Goal: Information Seeking & Learning: Find specific page/section

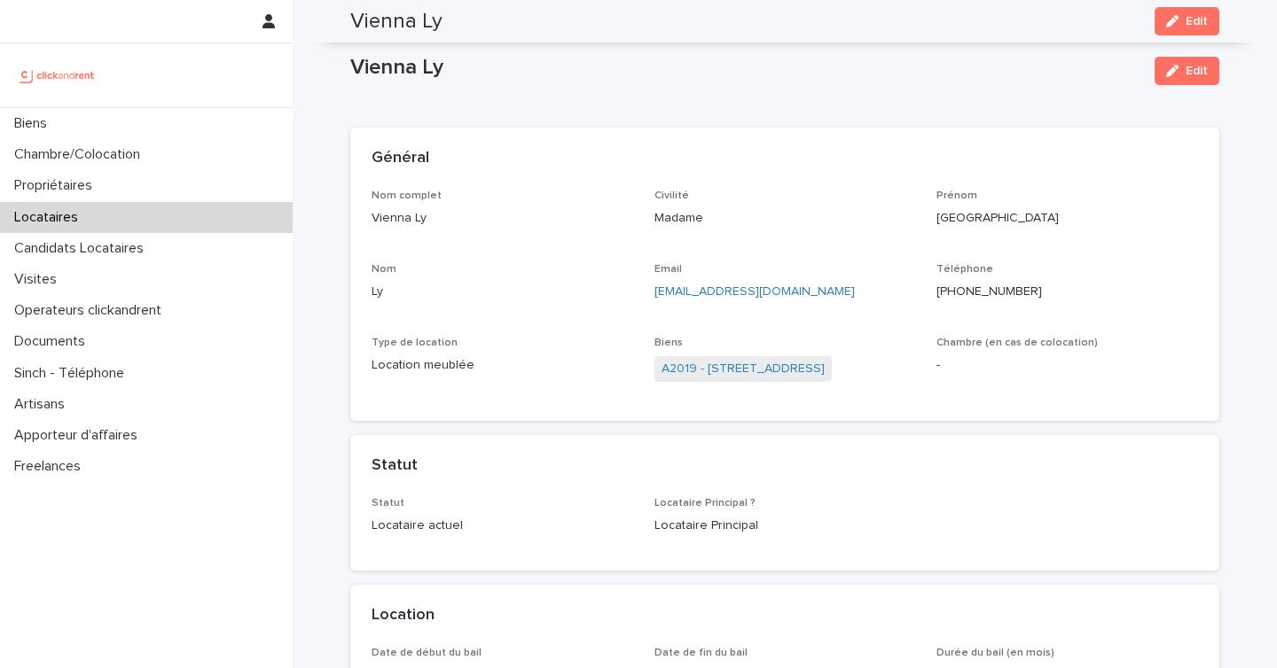
click at [89, 113] on div "Biens" at bounding box center [146, 123] width 293 height 31
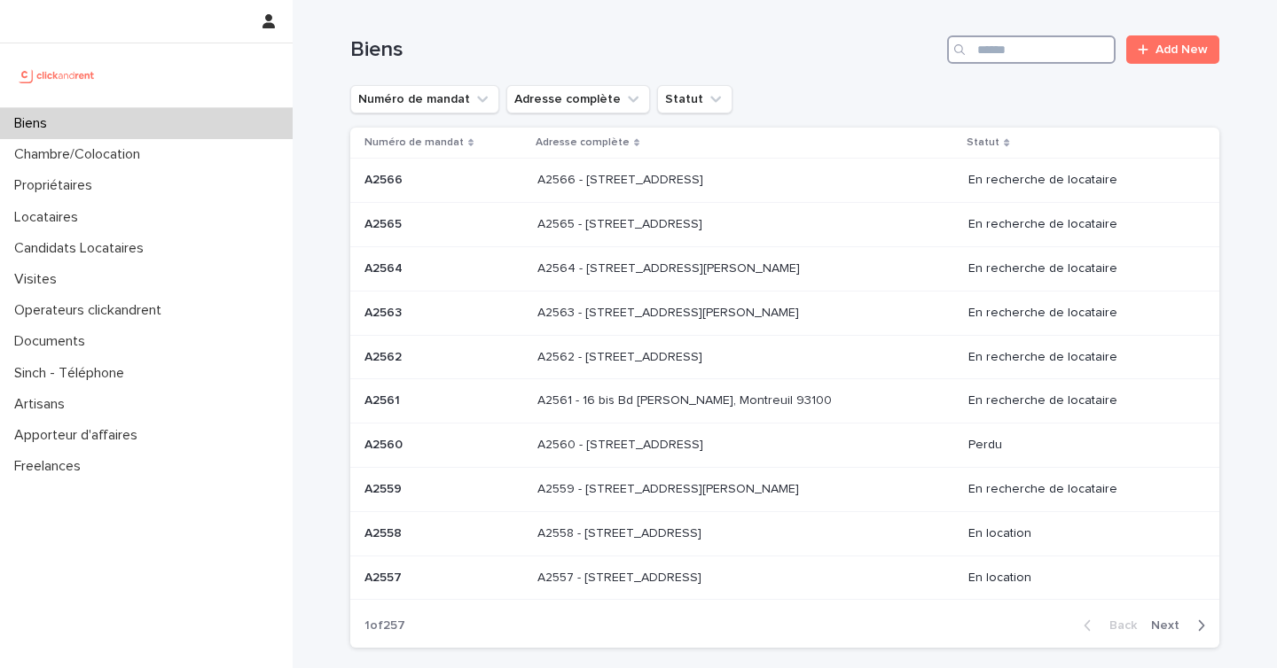
click at [1009, 43] on input "Search" at bounding box center [1031, 49] width 168 height 28
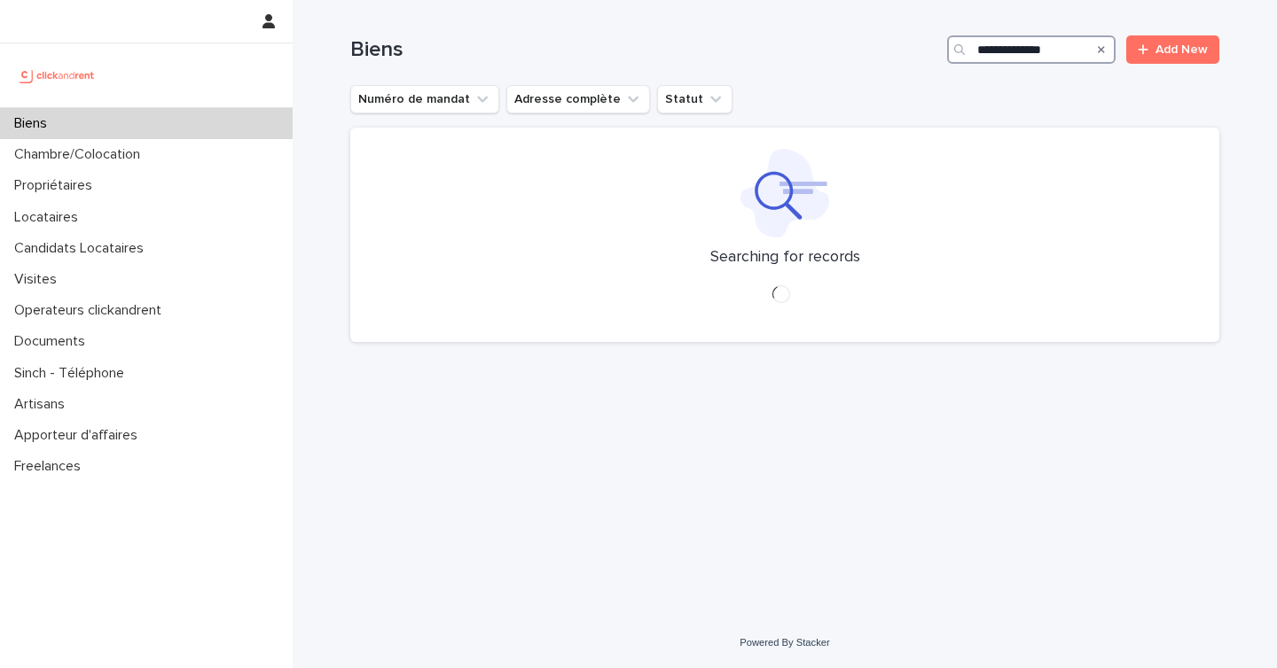
type input "**********"
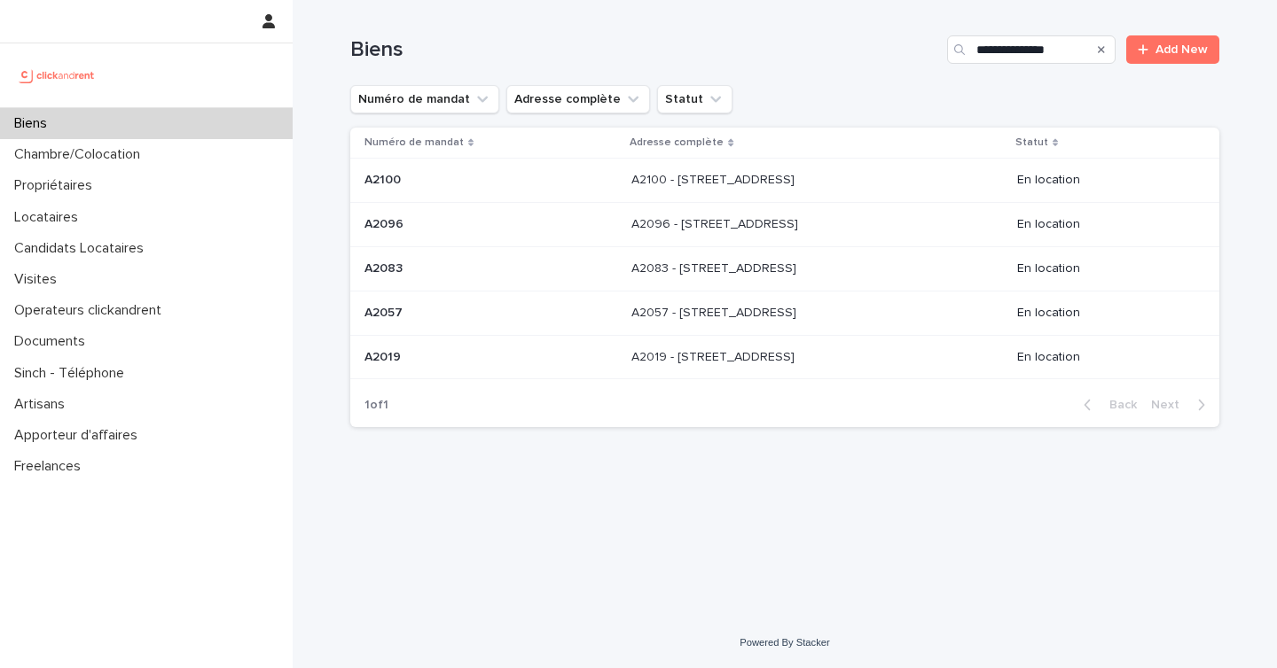
click at [824, 220] on p at bounding box center [778, 224] width 295 height 15
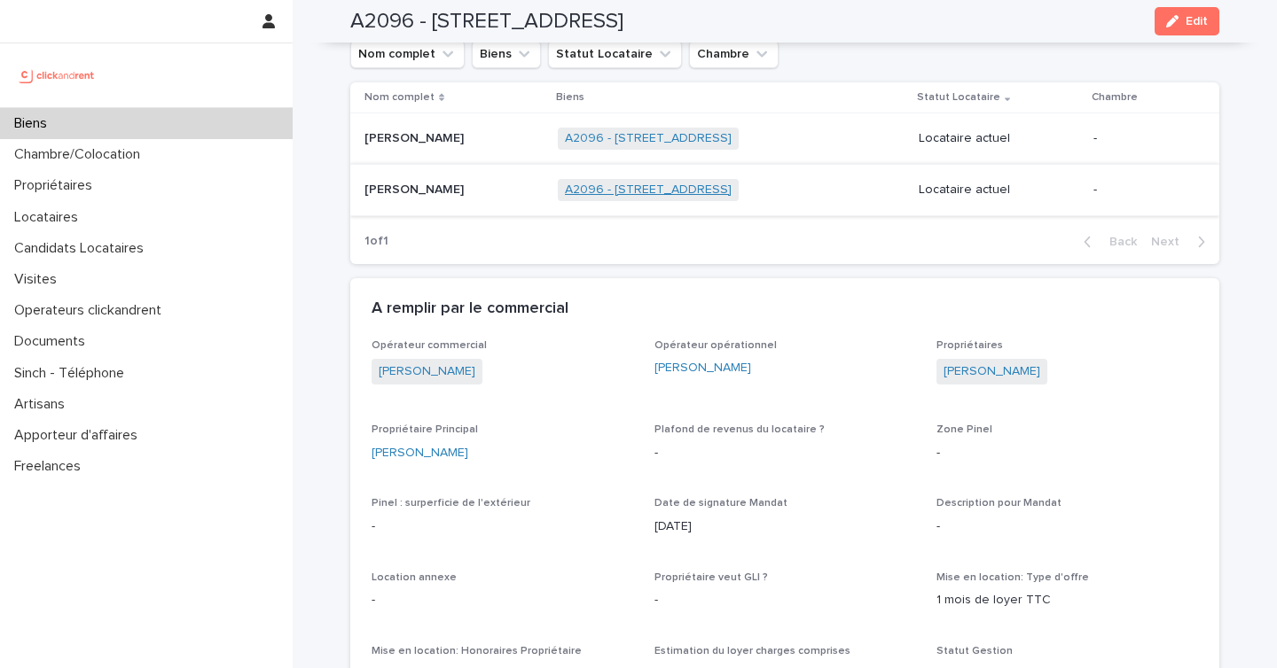
scroll to position [476, 0]
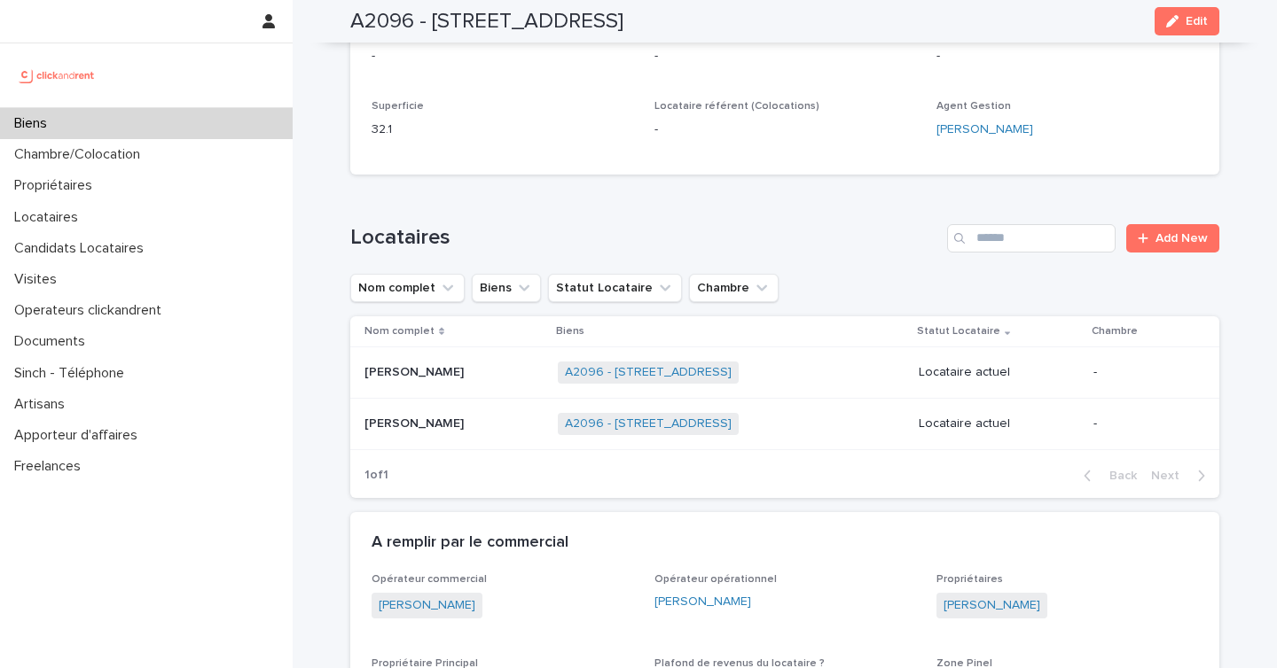
click at [489, 378] on p at bounding box center [453, 372] width 179 height 15
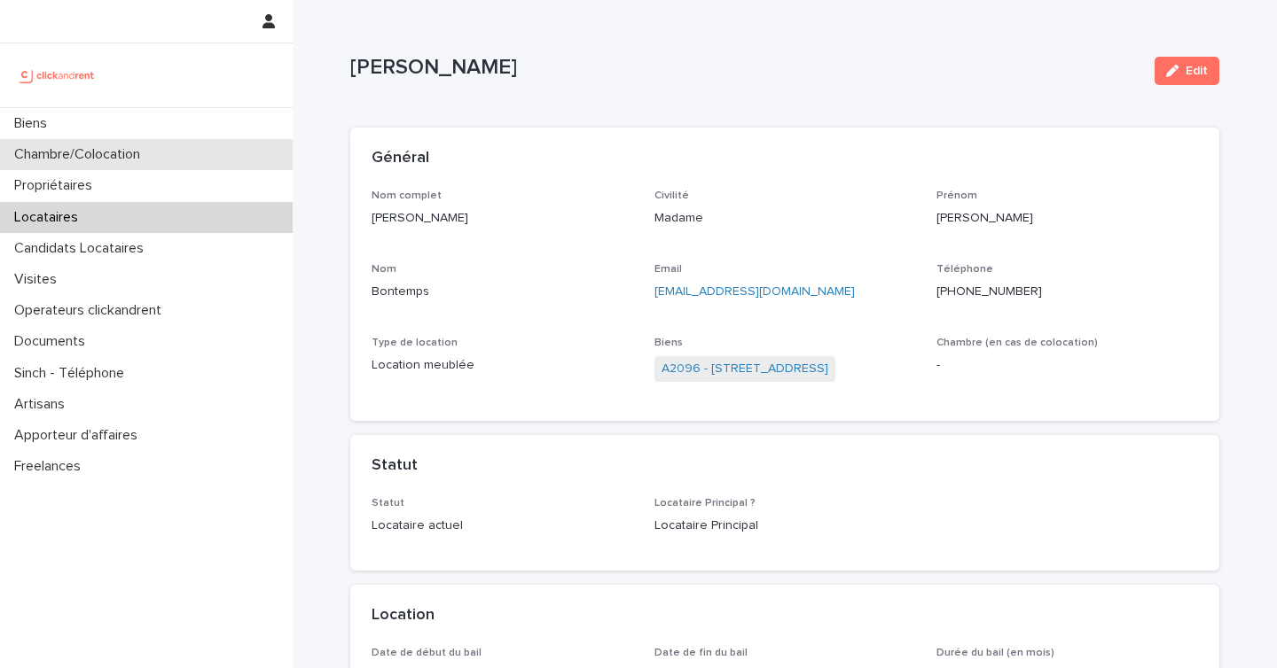
click at [110, 146] on p "Chambre/Colocation" at bounding box center [80, 154] width 147 height 17
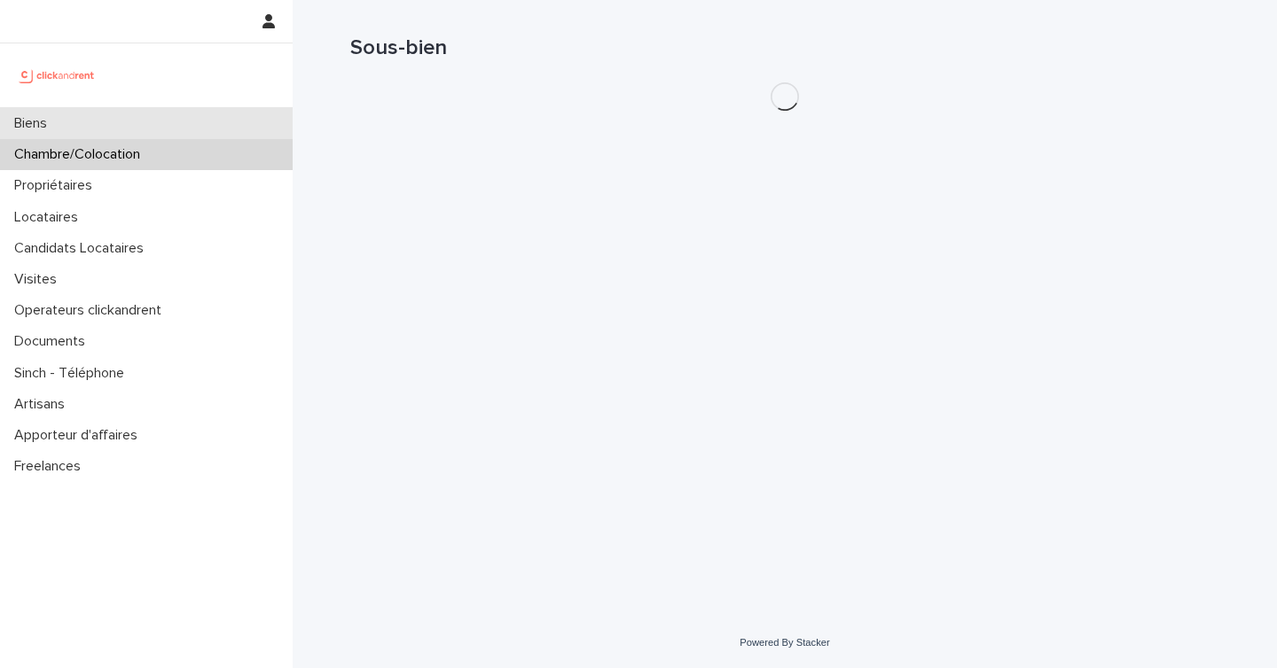
click at [134, 134] on div "Biens" at bounding box center [146, 123] width 293 height 31
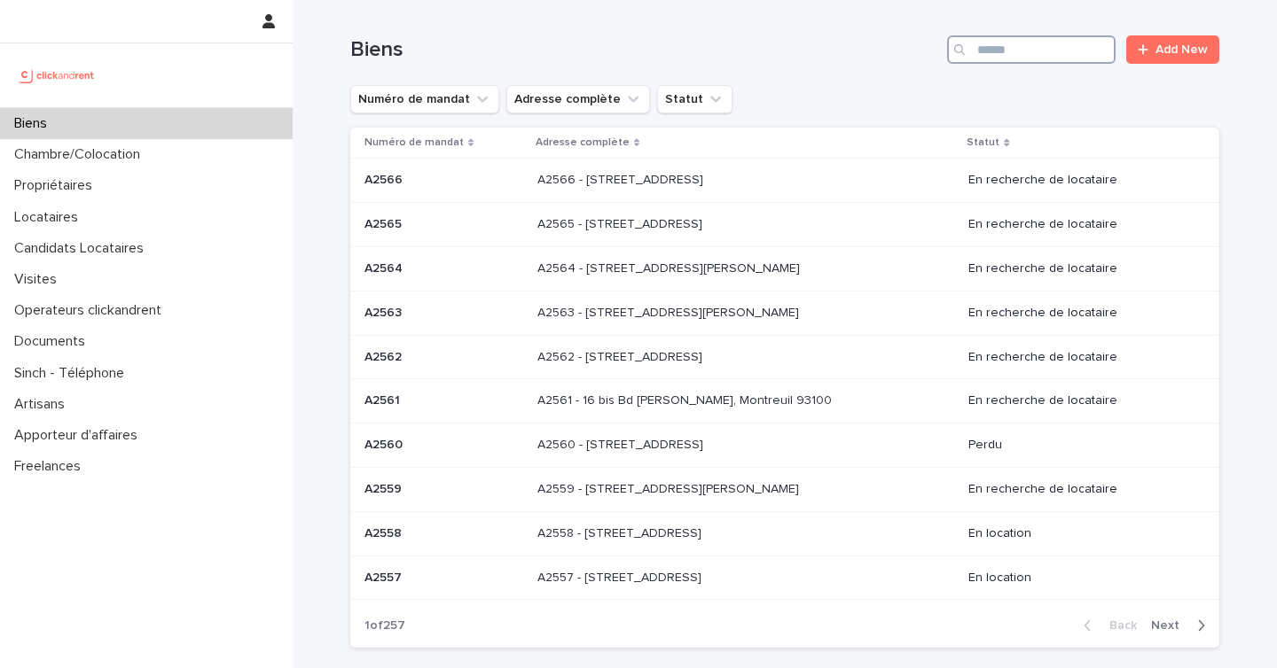
click at [1000, 49] on input "Search" at bounding box center [1031, 49] width 168 height 28
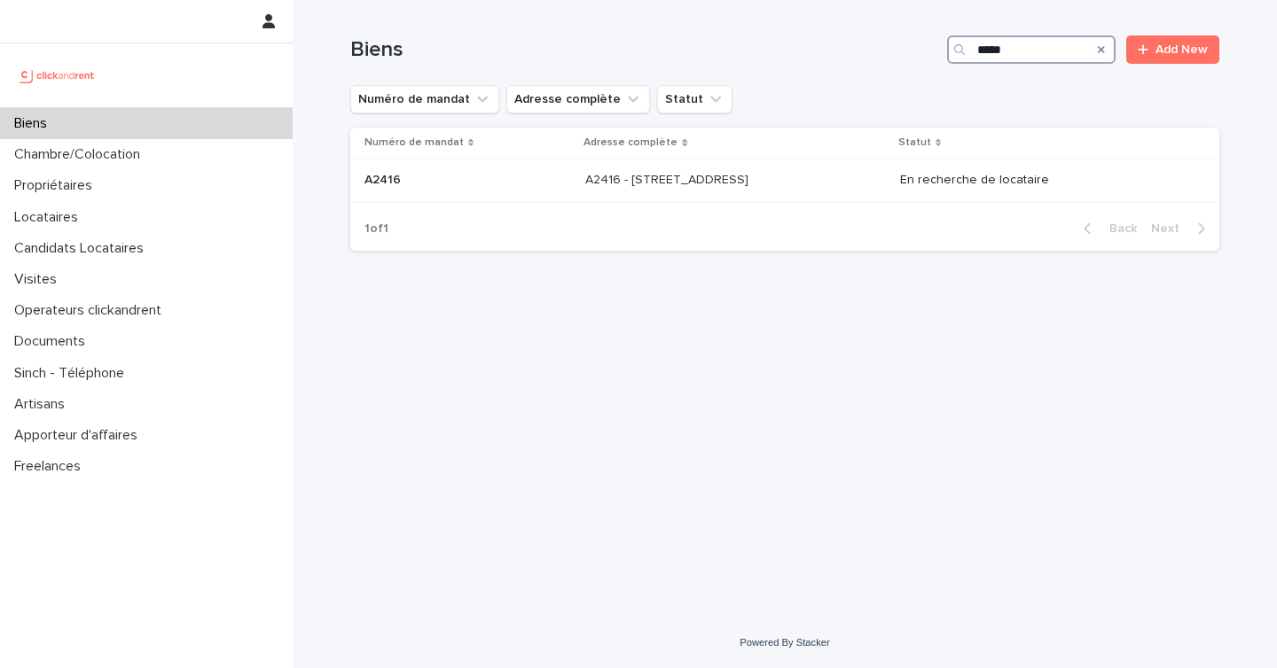
type input "*****"
click at [1103, 50] on icon "Search" at bounding box center [1101, 49] width 7 height 11
click at [1016, 50] on input "Search" at bounding box center [1031, 49] width 168 height 28
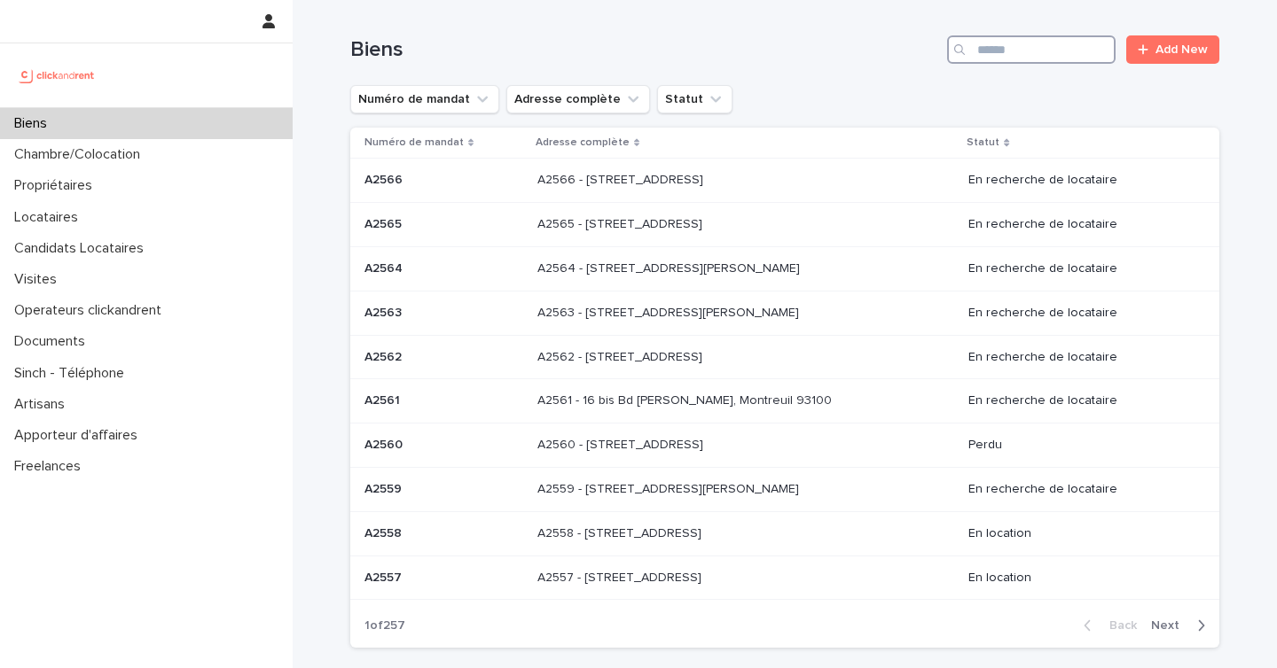
paste input "**********"
type input "**********"
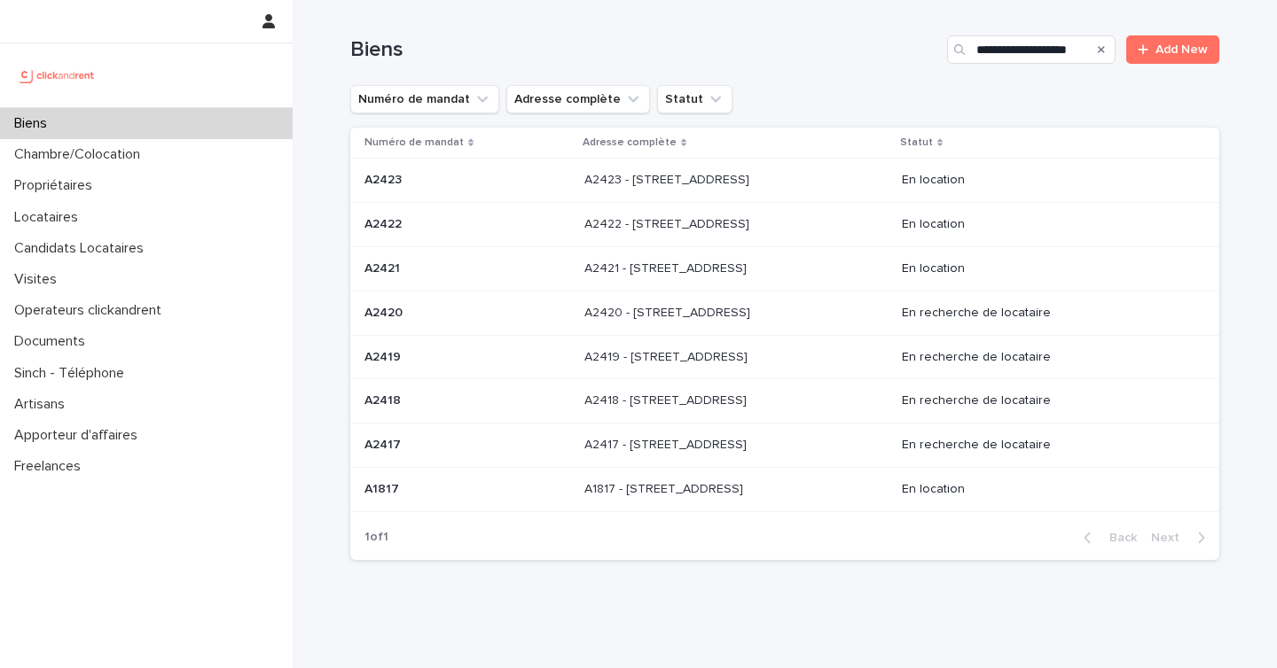
click at [753, 182] on p "A2423 - [STREET_ADDRESS]" at bounding box center [668, 178] width 168 height 19
click at [718, 204] on td "A2422 - [STREET_ADDRESS] - [STREET_ADDRESS]" at bounding box center [735, 225] width 317 height 44
click at [637, 176] on p "A2423 - [STREET_ADDRESS]" at bounding box center [668, 178] width 168 height 19
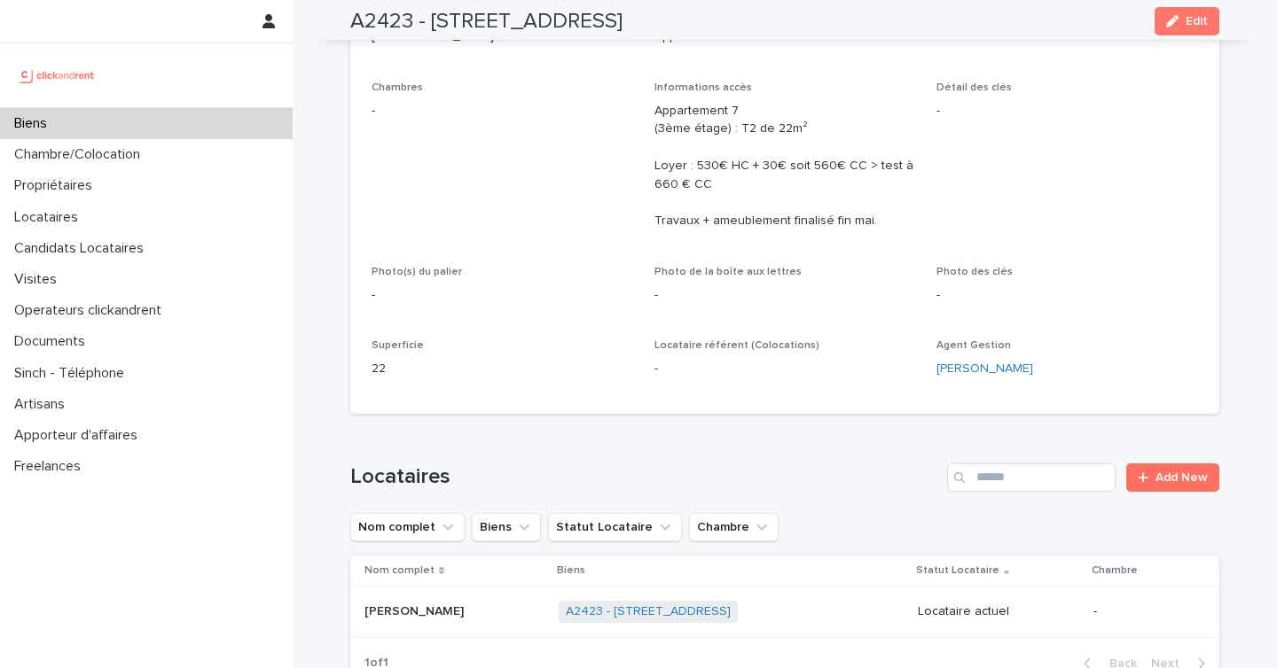
scroll to position [380, 0]
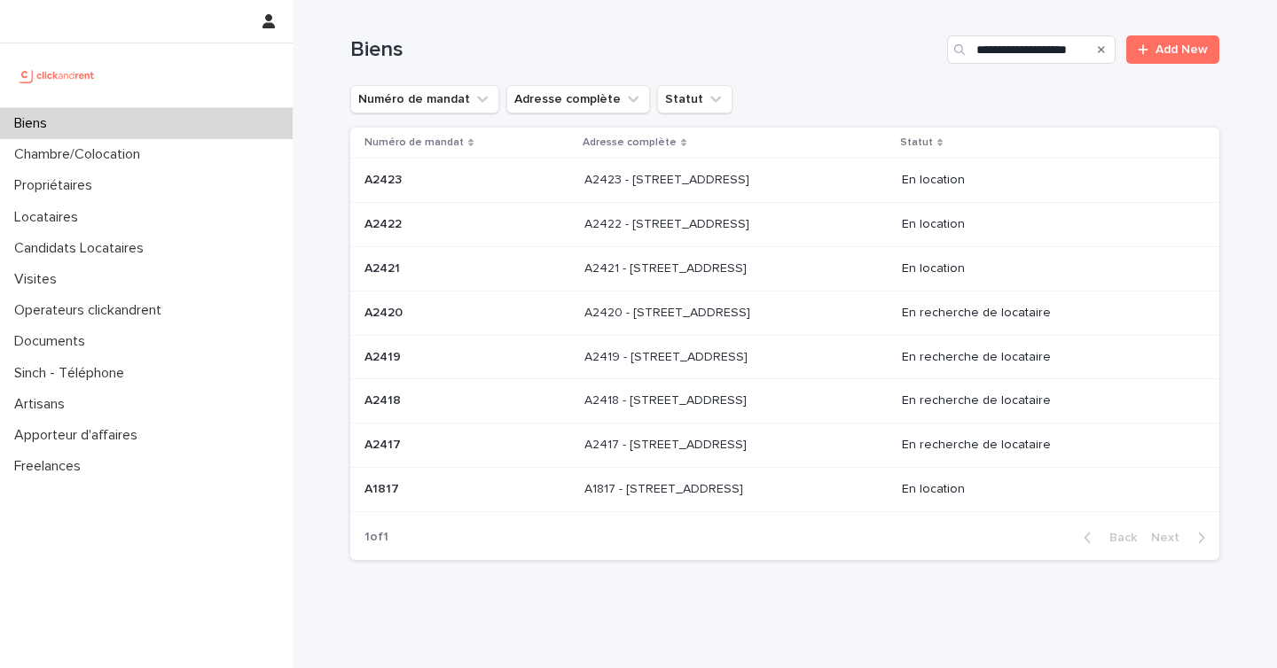
click at [594, 218] on p "A2422 - [STREET_ADDRESS]" at bounding box center [668, 223] width 168 height 19
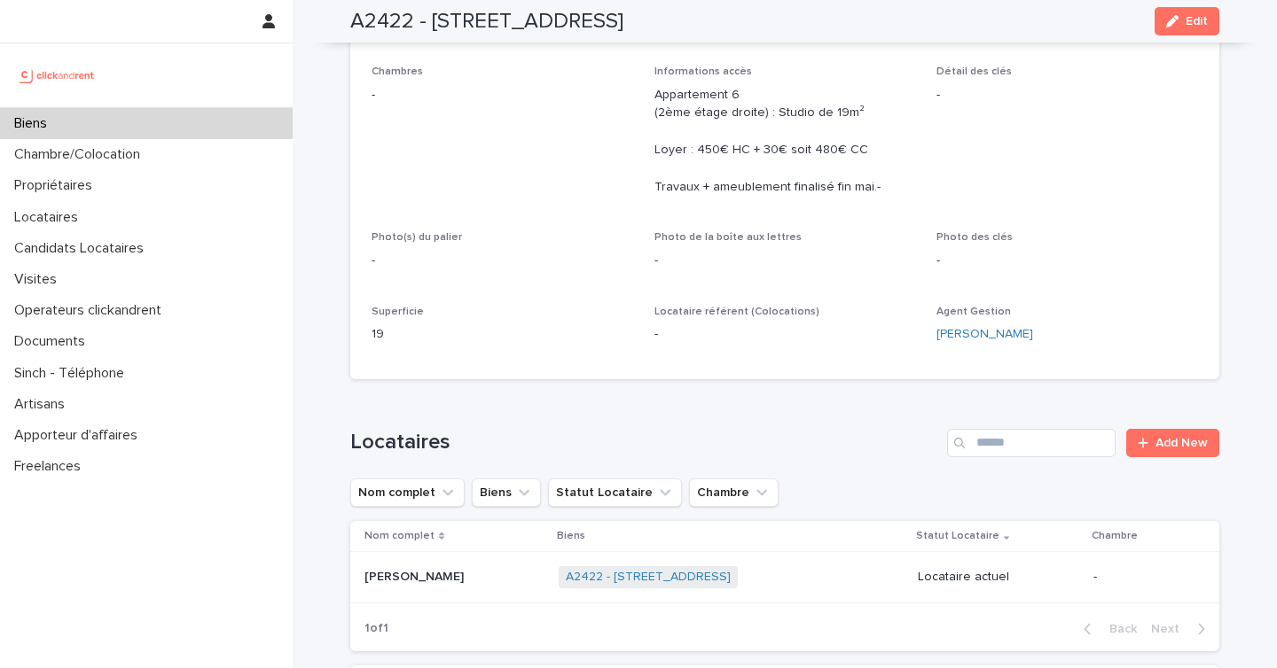
scroll to position [348, 0]
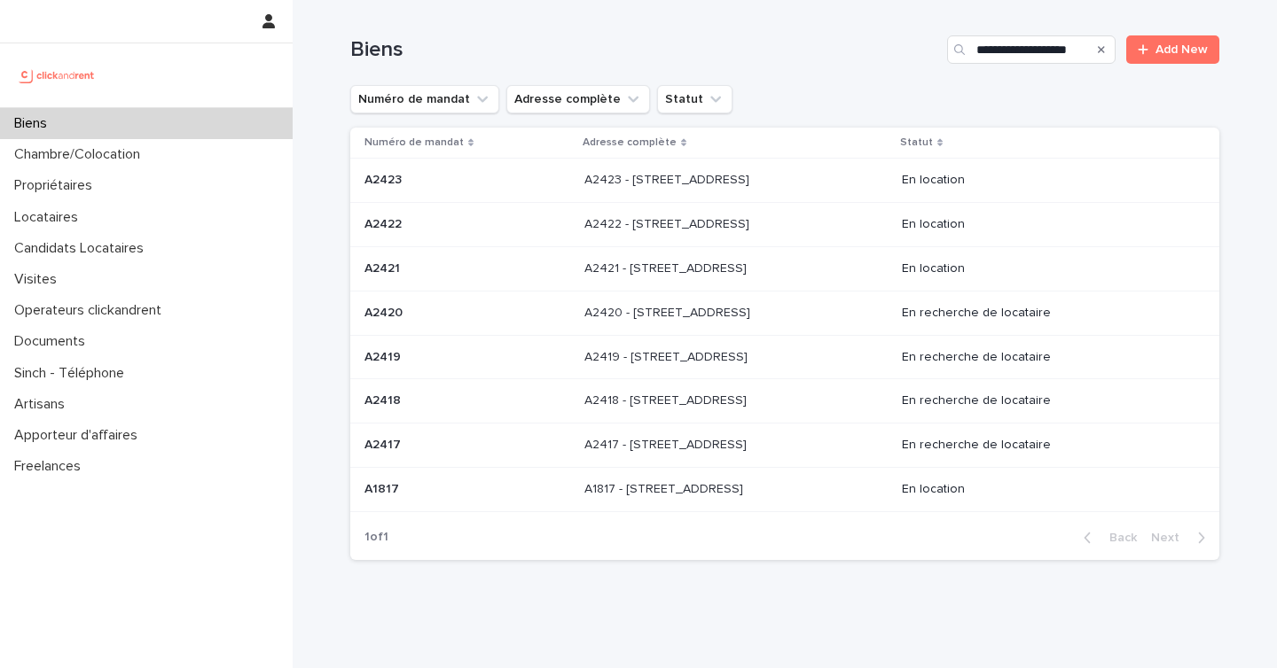
click at [676, 265] on p "A2421 - [STREET_ADDRESS]" at bounding box center [667, 267] width 166 height 19
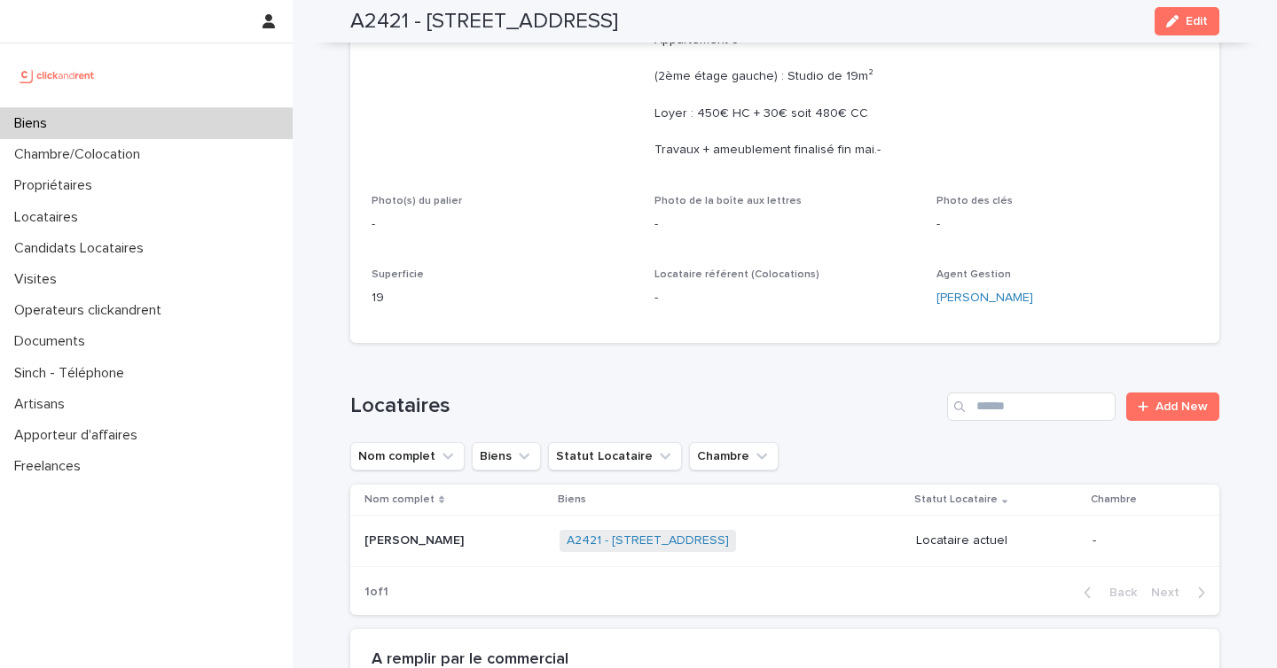
scroll to position [481, 0]
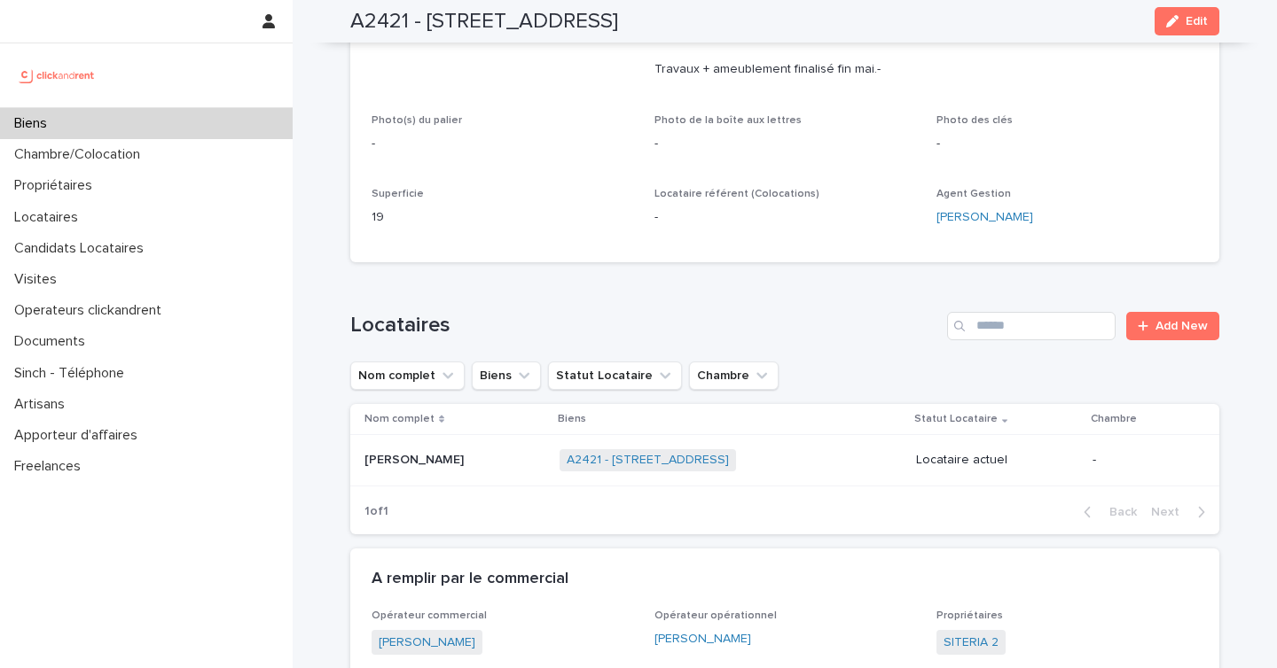
click at [476, 481] on td "[PERSON_NAME] [PERSON_NAME]" at bounding box center [451, 459] width 202 height 51
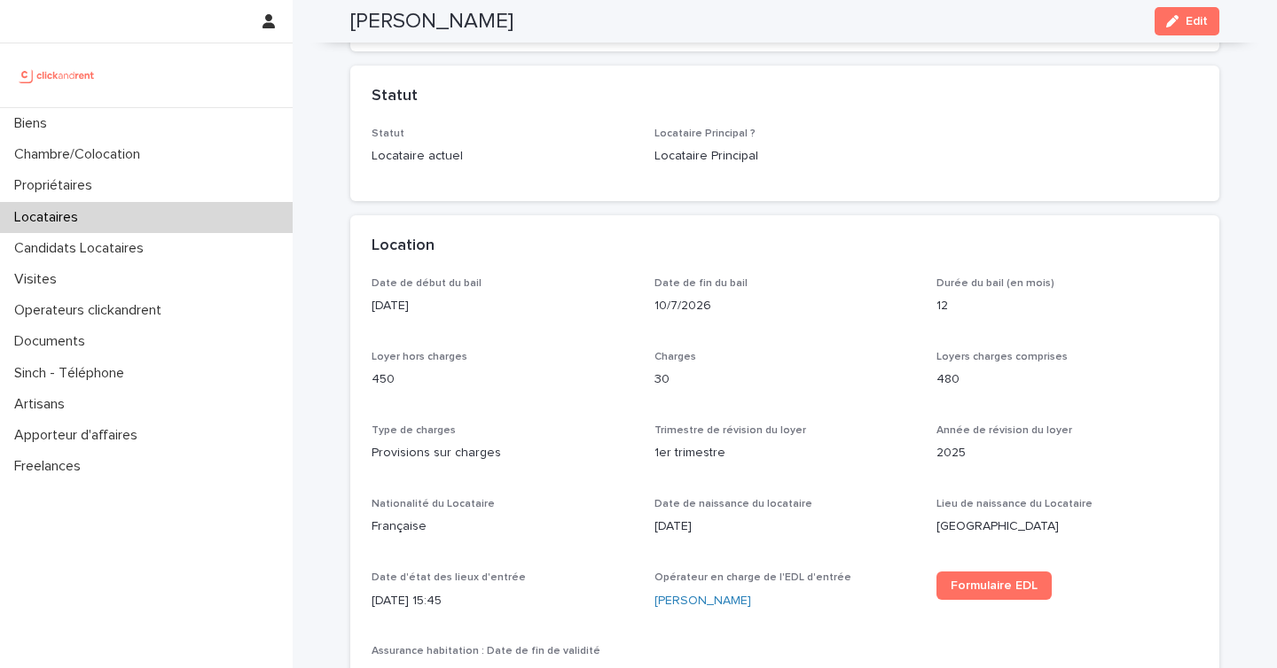
scroll to position [374, 0]
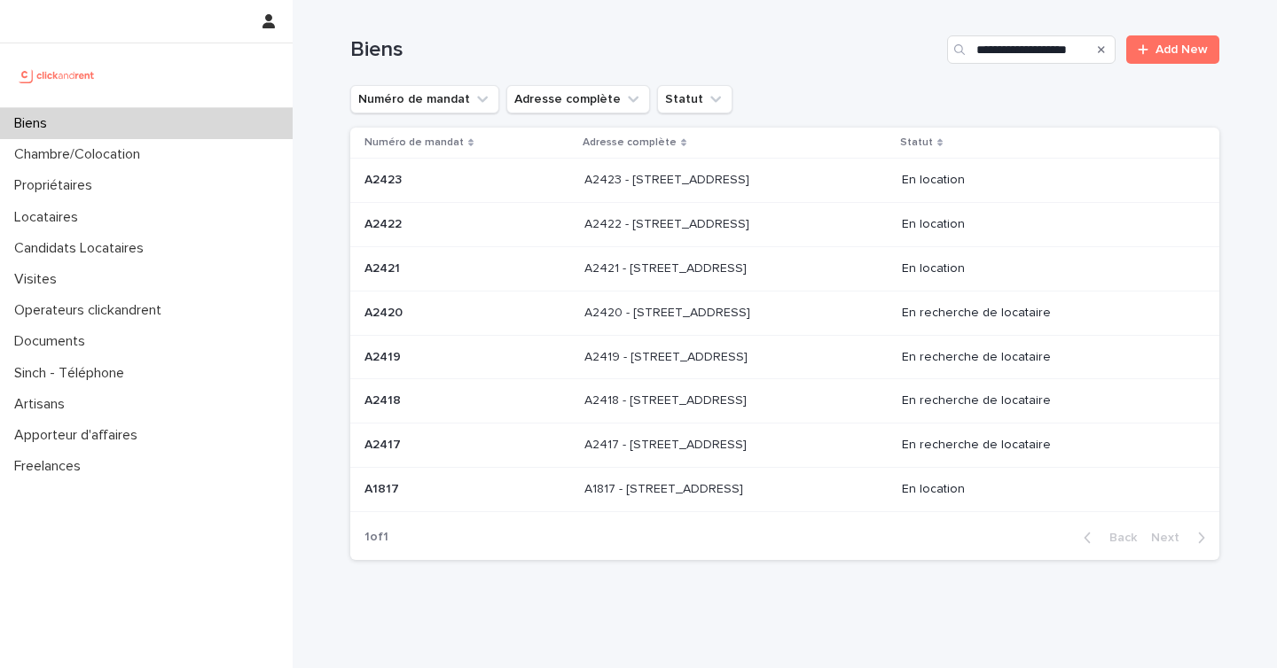
click at [738, 488] on p "A1817 - [STREET_ADDRESS]" at bounding box center [665, 488] width 162 height 19
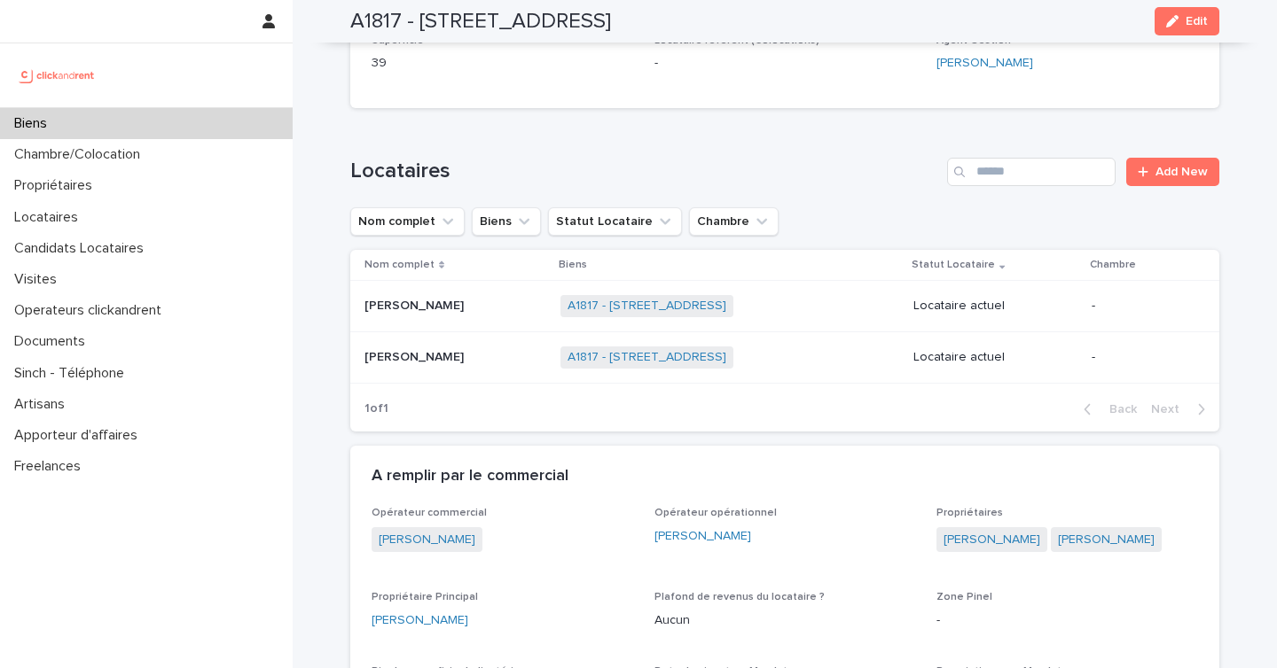
scroll to position [706, 0]
click at [467, 315] on div "[PERSON_NAME] [PERSON_NAME]" at bounding box center [455, 305] width 182 height 29
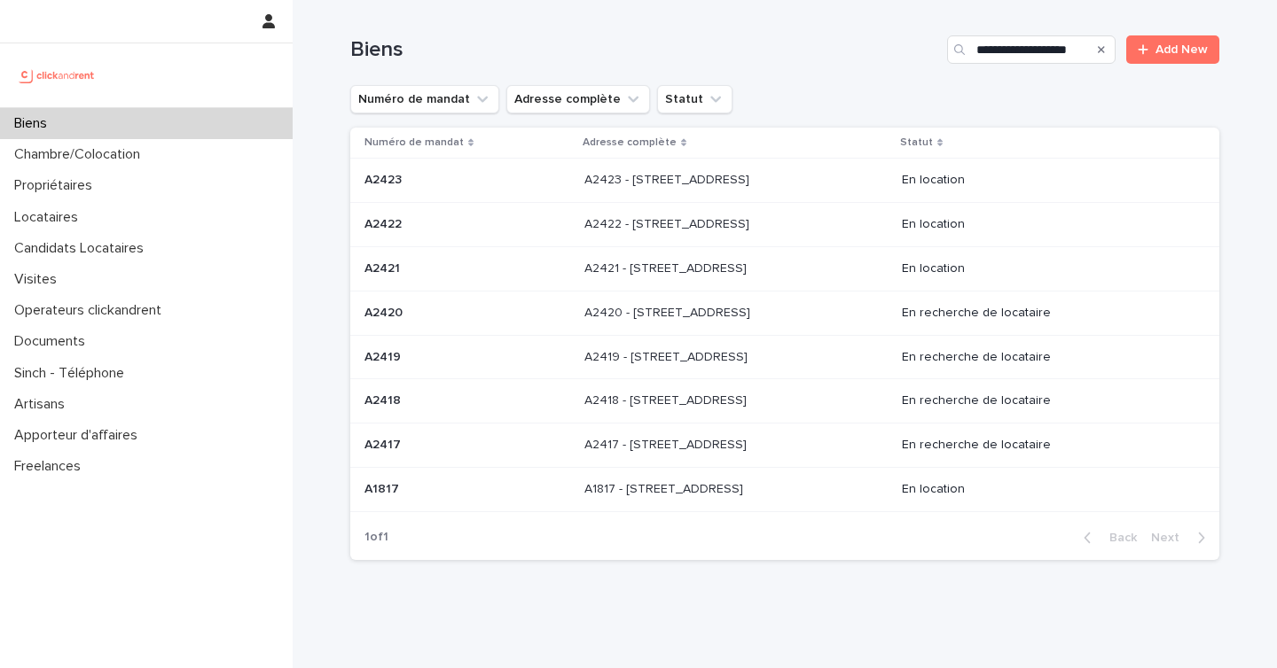
click at [736, 324] on div "A2420 - [STREET_ADDRESS] - [STREET_ADDRESS]" at bounding box center [735, 313] width 303 height 29
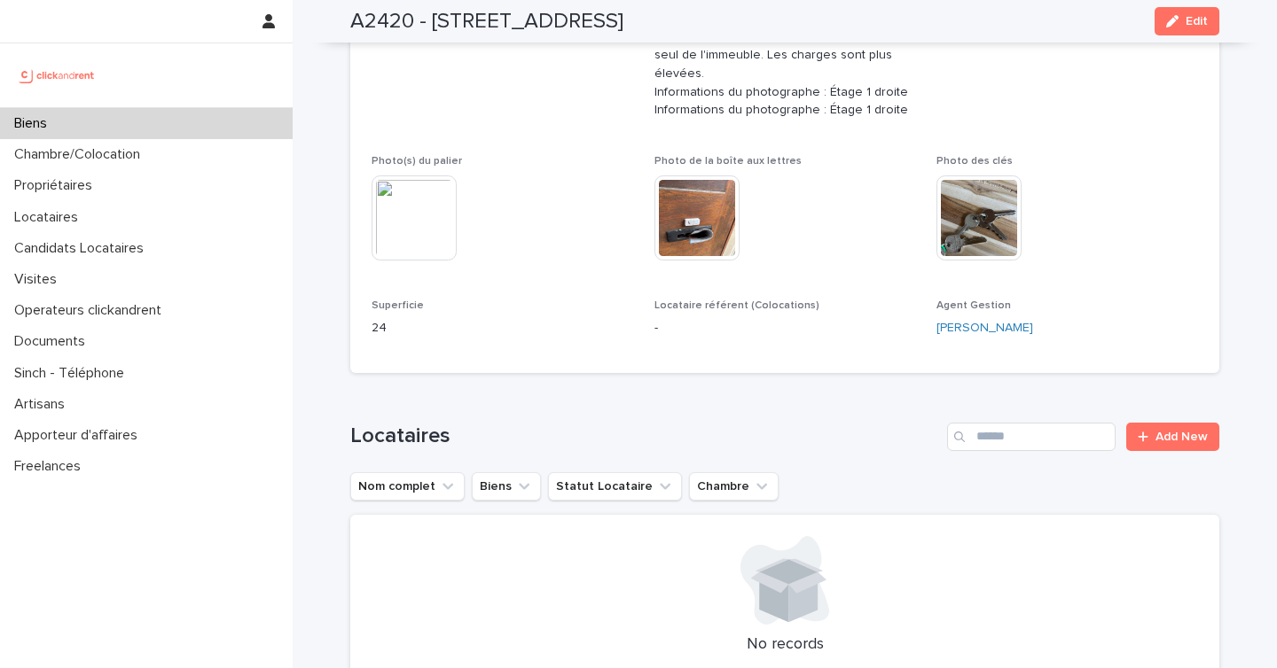
scroll to position [551, 0]
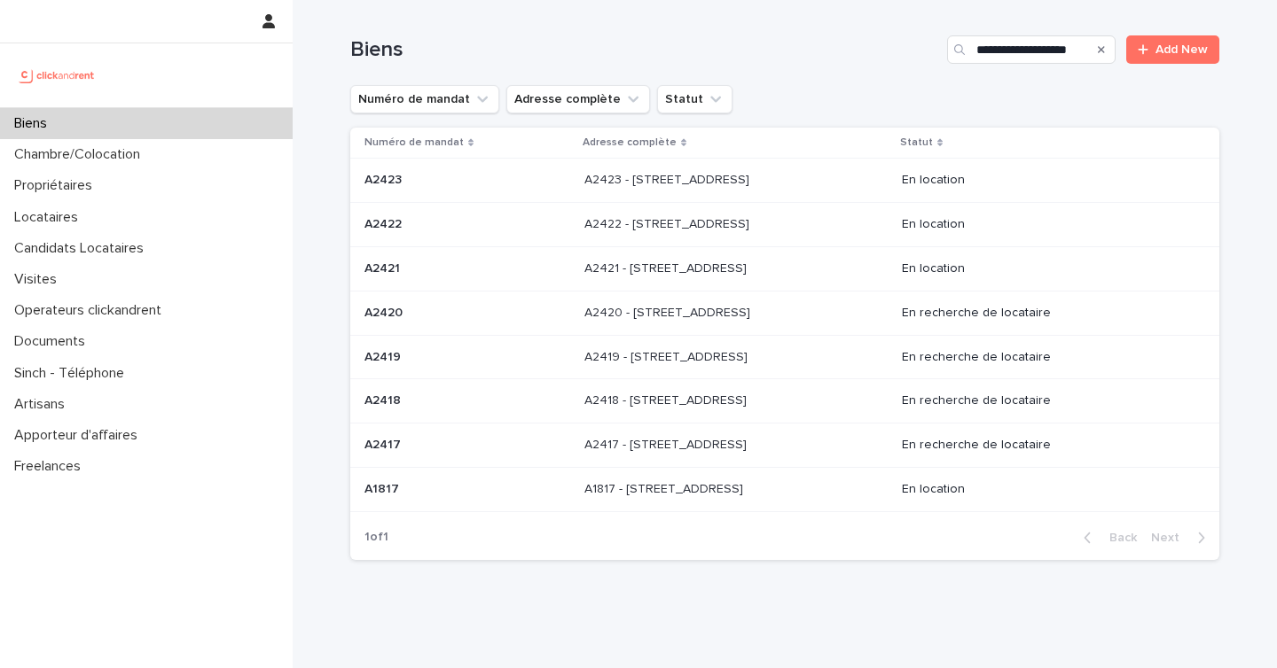
click at [682, 363] on p "A2419 - [STREET_ADDRESS]" at bounding box center [667, 356] width 167 height 19
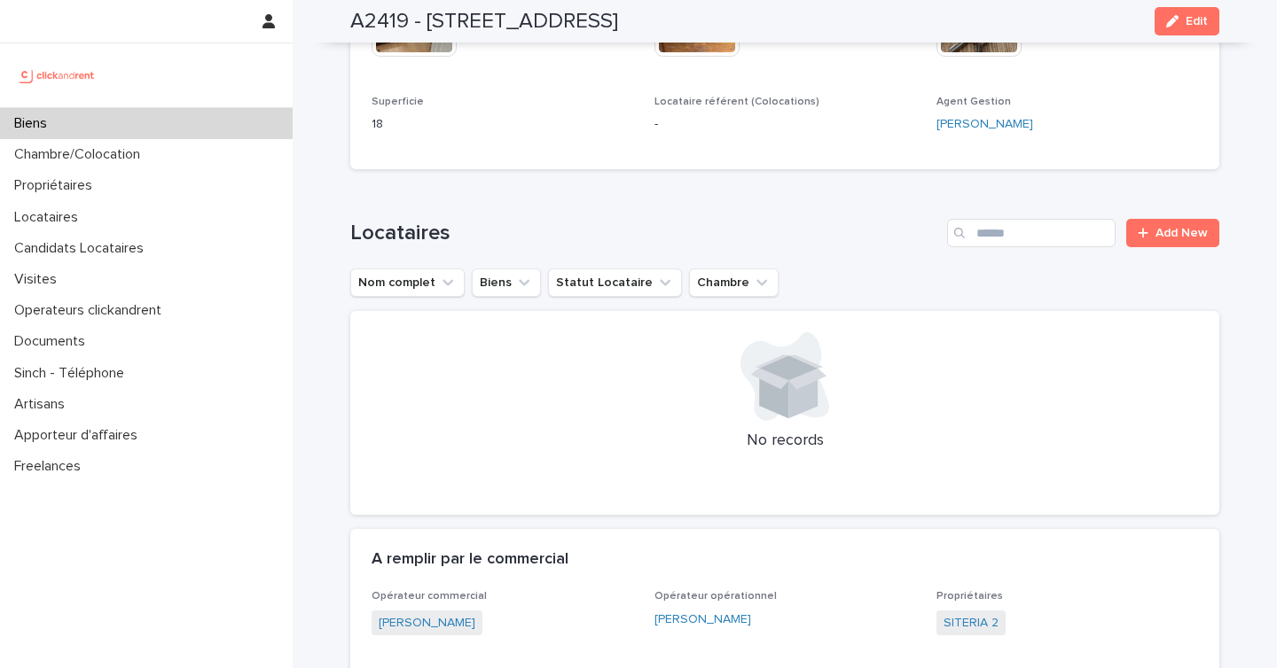
scroll to position [310, 0]
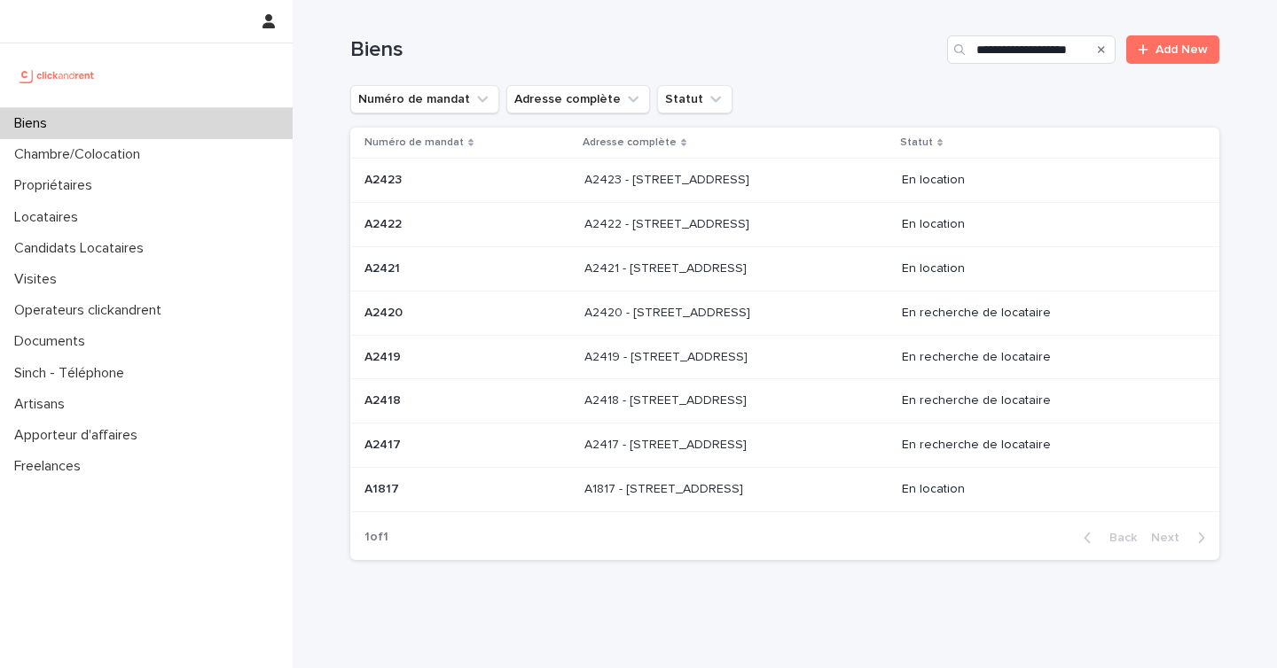
click at [699, 408] on p "A2418 - [STREET_ADDRESS]" at bounding box center [667, 399] width 166 height 19
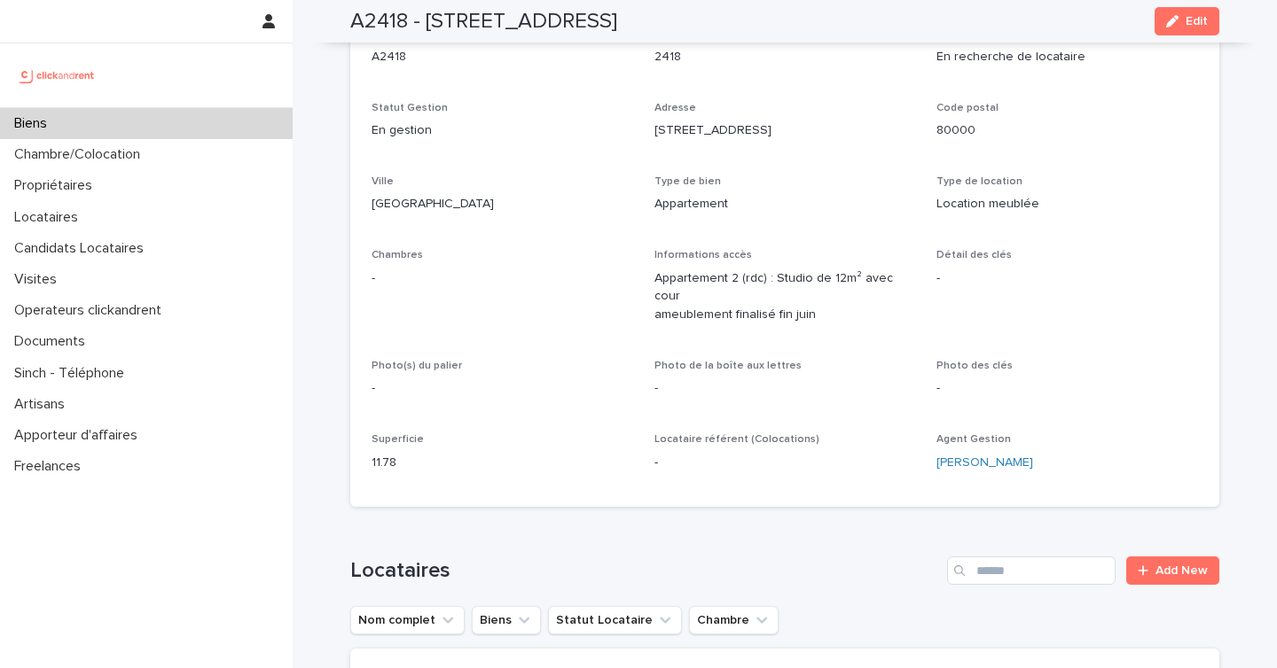
scroll to position [107, 0]
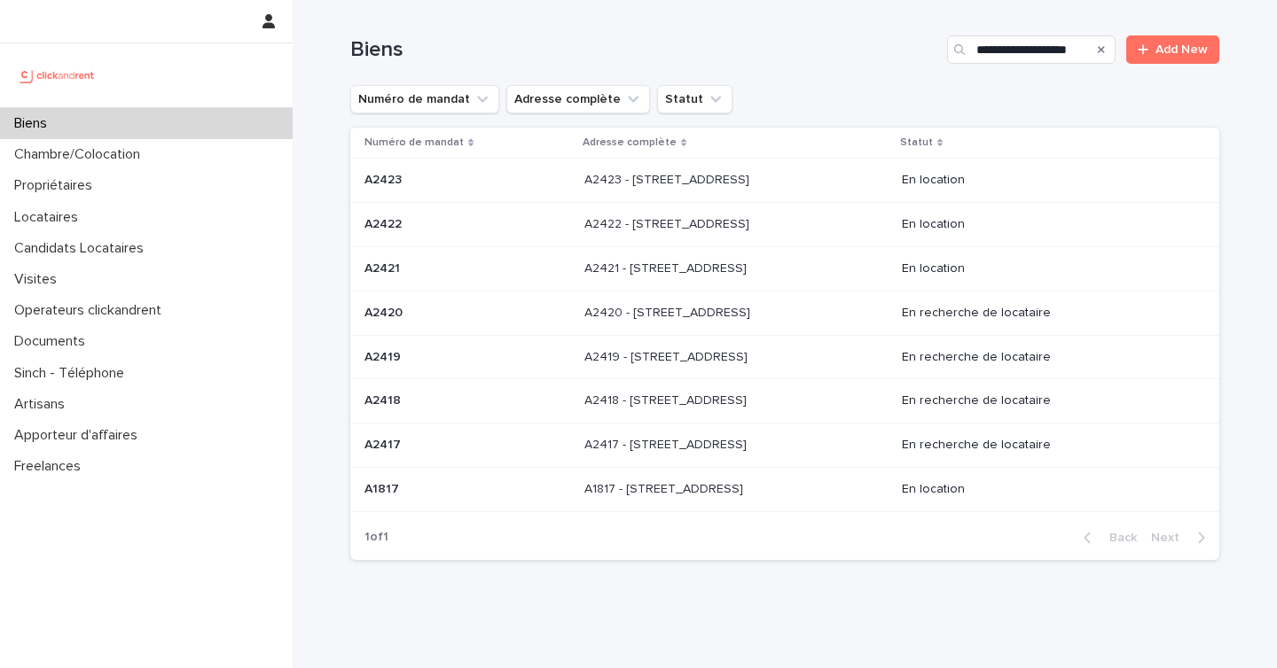
click at [112, 124] on div "Biens" at bounding box center [146, 123] width 293 height 31
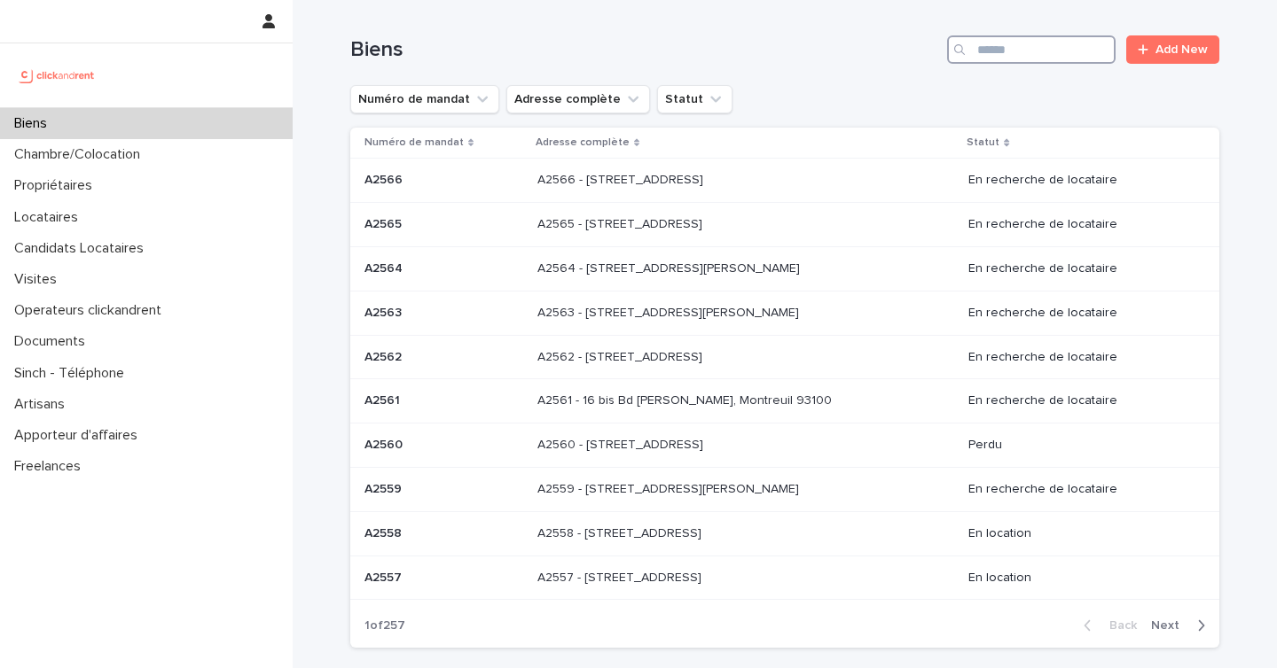
click at [1034, 55] on input "Search" at bounding box center [1031, 49] width 168 height 28
paste input "*****"
type input "*****"
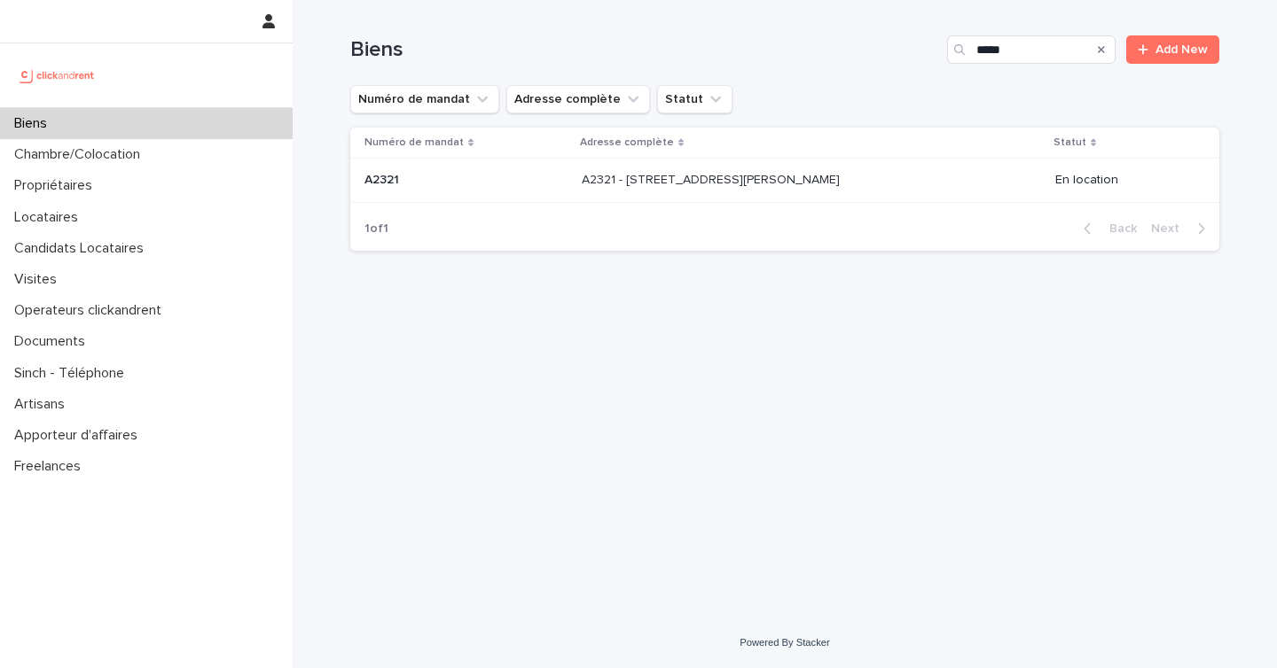
click at [892, 185] on div "A2321 - [STREET_ADDRESS][PERSON_NAME] - [STREET_ADDRESS][PERSON_NAME]" at bounding box center [811, 180] width 459 height 29
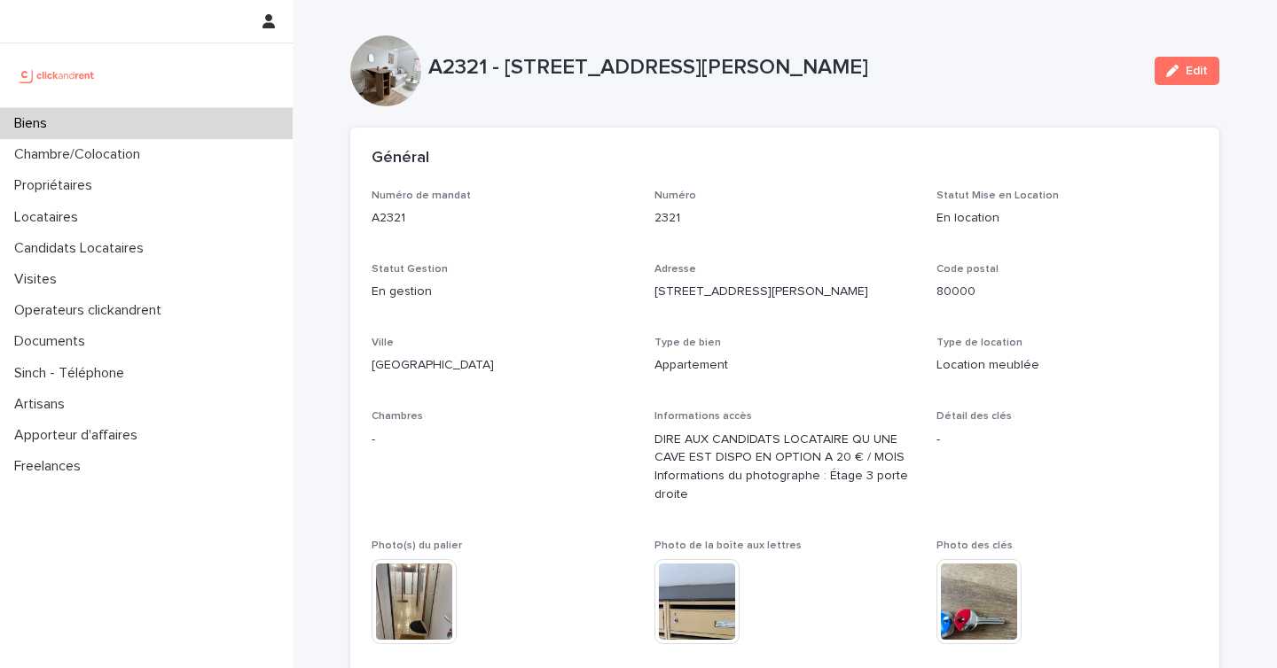
click at [465, 71] on p "A2321 - [STREET_ADDRESS][PERSON_NAME]" at bounding box center [784, 68] width 712 height 26
copy p "A2321"
click at [178, 117] on div "Biens" at bounding box center [146, 123] width 293 height 31
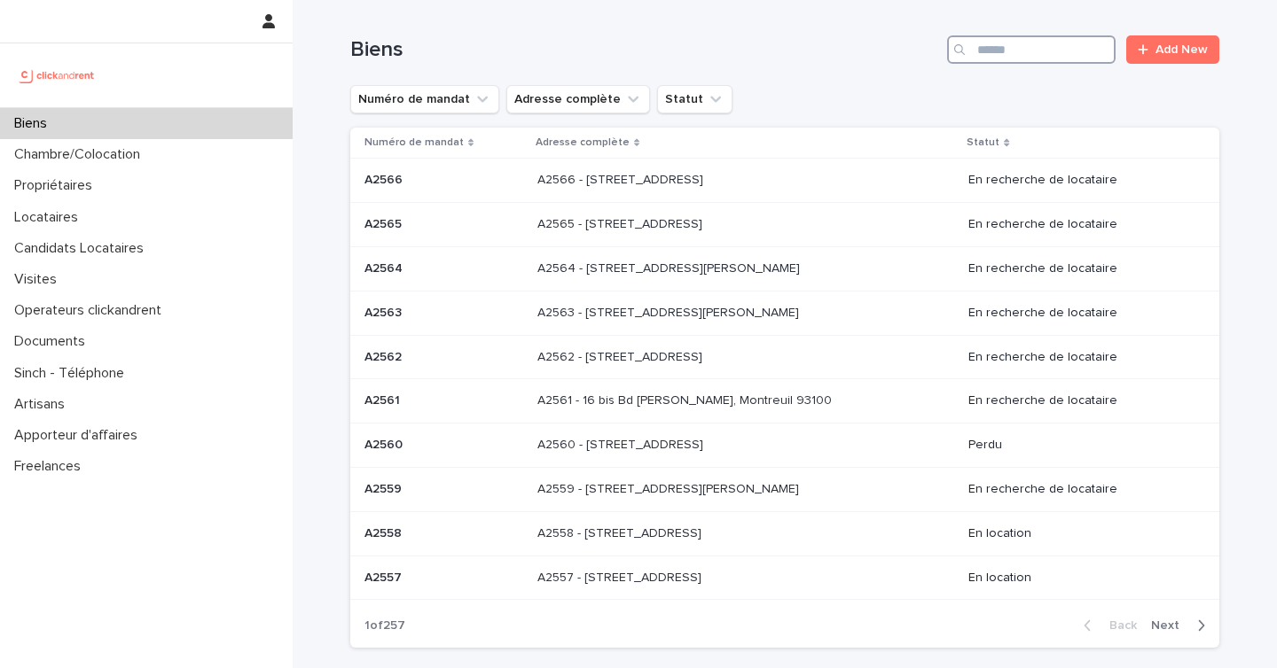
click at [1007, 51] on input "Search" at bounding box center [1031, 49] width 168 height 28
paste input "**********"
type input "**********"
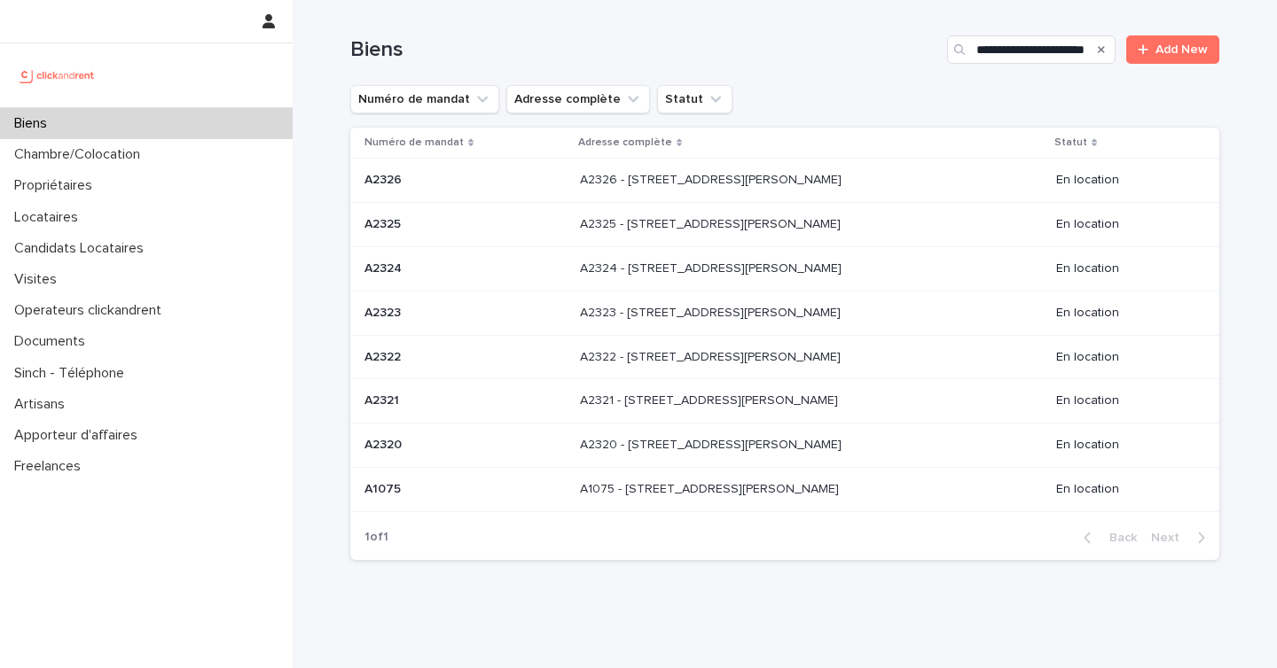
click at [957, 442] on div "A2320 - [STREET_ADDRESS][PERSON_NAME] - [STREET_ADDRESS][PERSON_NAME]" at bounding box center [811, 445] width 462 height 29
click at [787, 190] on div "A2326 - [STREET_ADDRESS][PERSON_NAME] - [STREET_ADDRESS][PERSON_NAME]" at bounding box center [811, 180] width 462 height 29
click at [702, 232] on p "A2325 - [STREET_ADDRESS][PERSON_NAME]" at bounding box center [712, 223] width 264 height 19
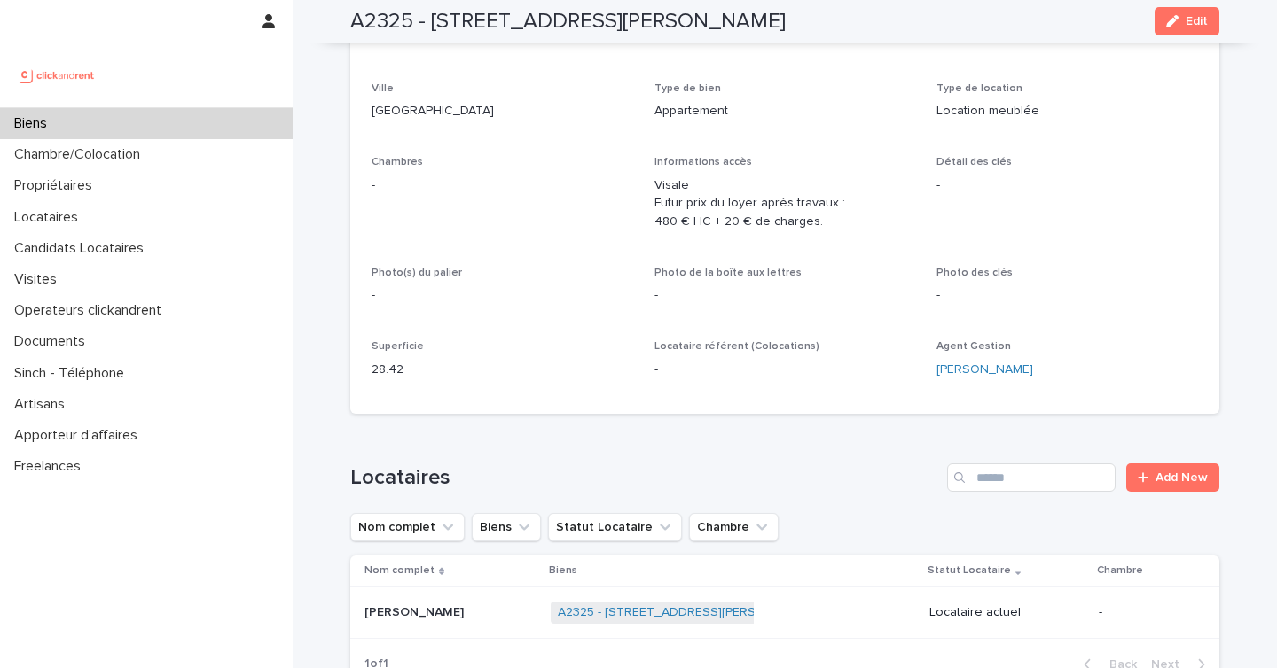
scroll to position [236, 0]
